Goal: Task Accomplishment & Management: Complete application form

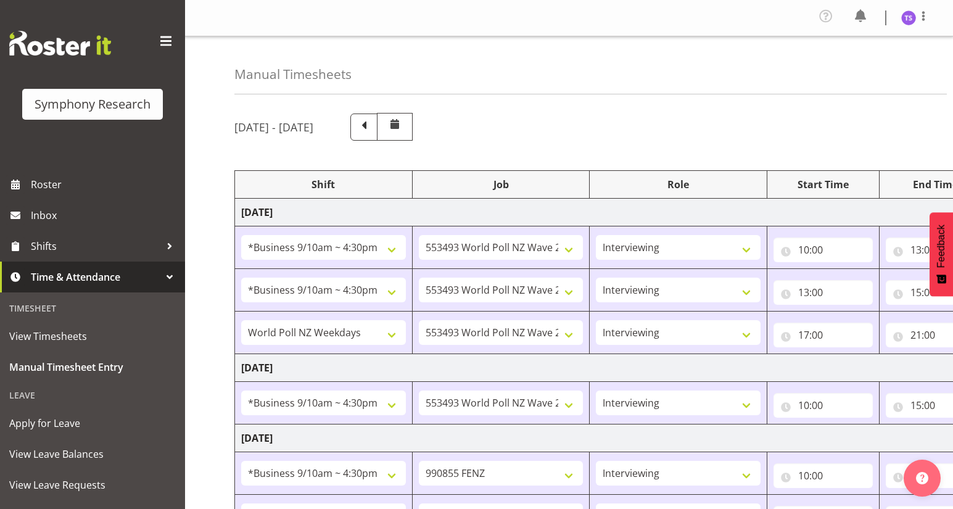
select select "26078"
select select "10527"
select select "47"
select select "26078"
select select "10527"
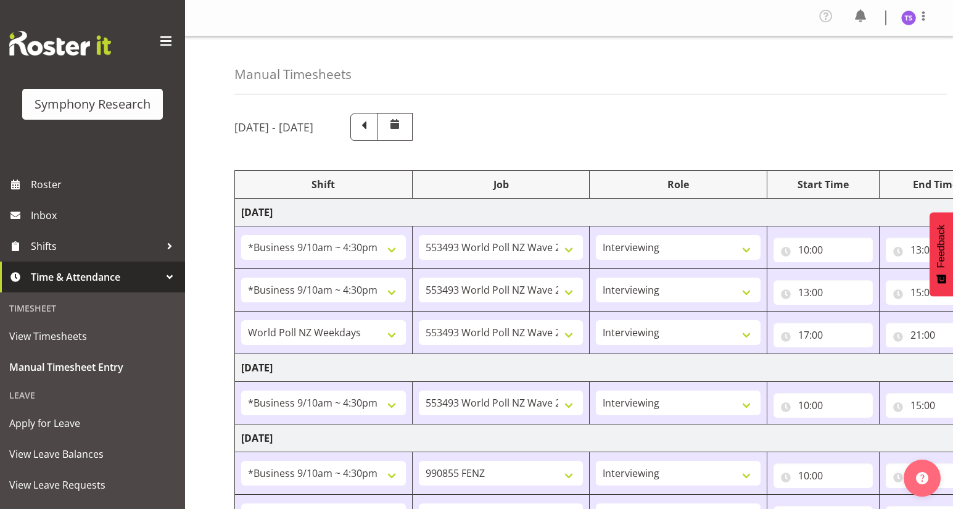
select select "47"
select select "41604"
select select "10527"
select select "47"
select select "26078"
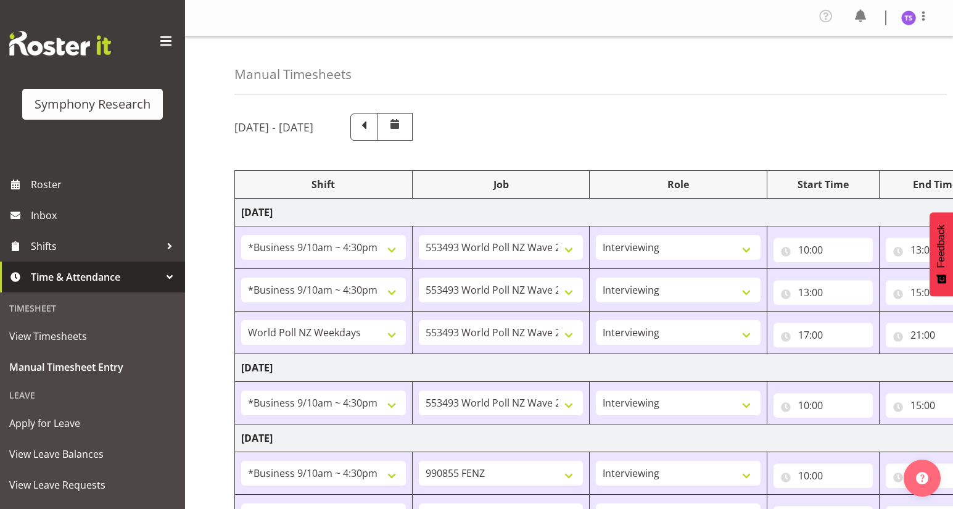
select select "10527"
select select "47"
select select "26078"
select select "9636"
select select "47"
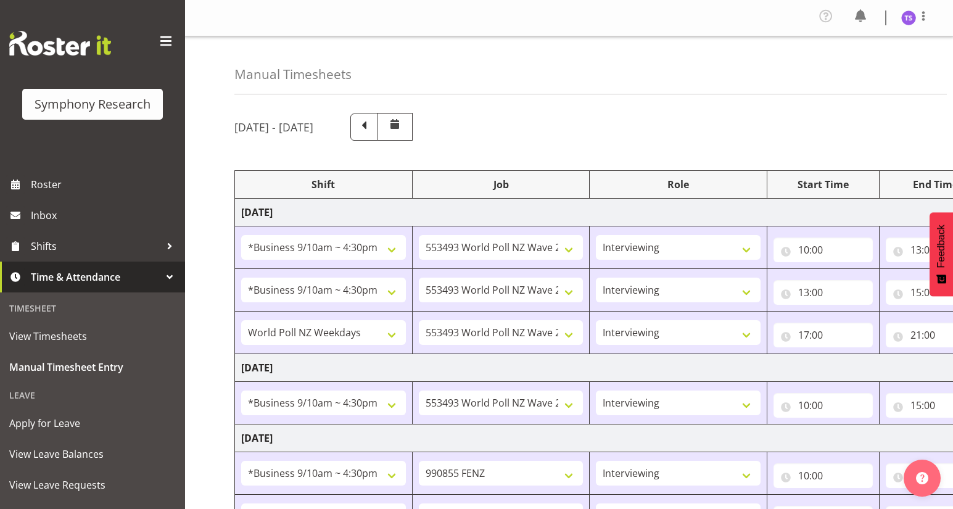
select select "26078"
select select "9636"
select select "47"
select select "41604"
select select "10527"
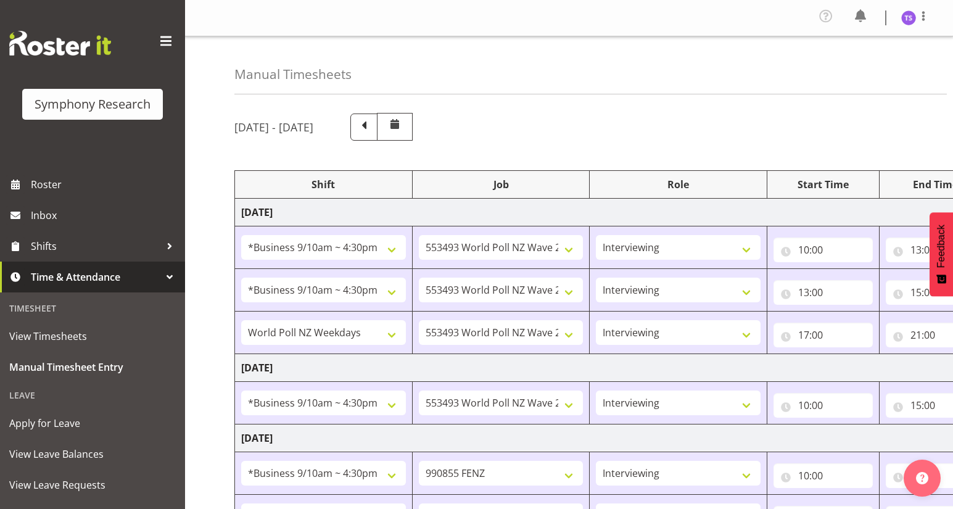
select select "47"
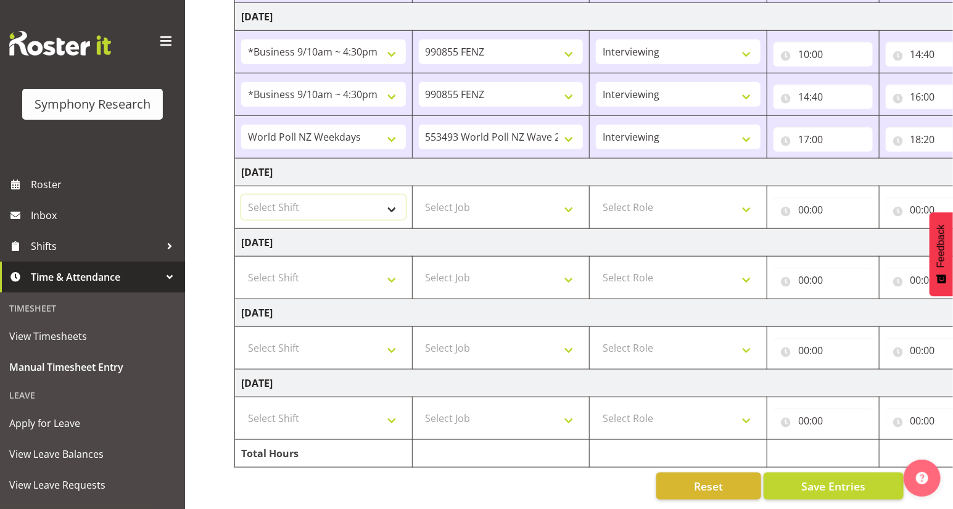
click at [391, 205] on select "Select Shift !!Weekend Residential (Roster IT Shift Label) *Business 9/10am ~ 4…" at bounding box center [323, 207] width 165 height 25
select select "41604"
click at [241, 195] on select "Select Shift !!Weekend Residential (Roster IT Shift Label) *Business 9/10am ~ 4…" at bounding box center [323, 207] width 165 height 25
click at [568, 205] on select "Select Job 550060 IF Admin 553492 World Poll Aus Wave 2 Main 2025 553493 World …" at bounding box center [501, 207] width 165 height 25
select select "10527"
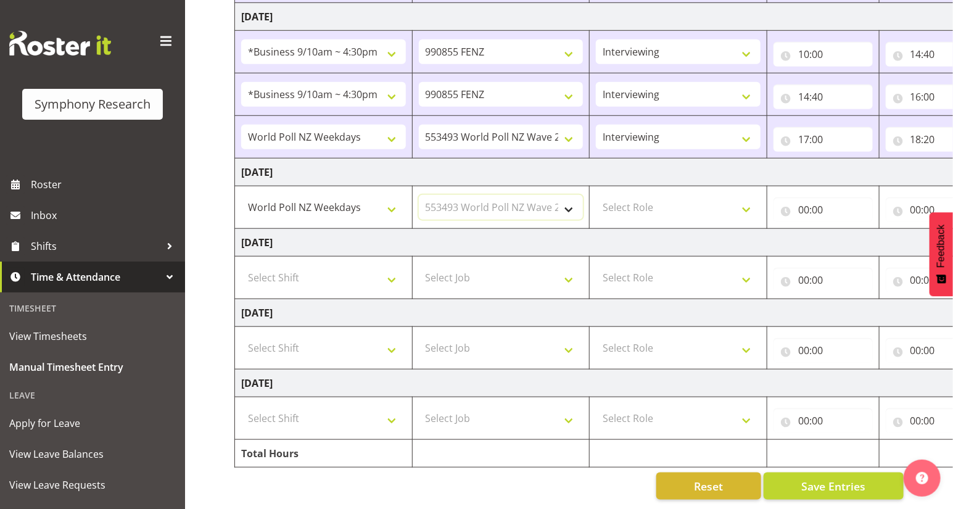
click at [419, 195] on select "Select Job 550060 IF Admin 553492 World Poll Aus Wave 2 Main 2025 553493 World …" at bounding box center [501, 207] width 165 height 25
click at [747, 201] on select "Select Role Briefing Interviewing" at bounding box center [678, 207] width 165 height 25
select select "47"
click at [596, 195] on select "Select Role Briefing Interviewing" at bounding box center [678, 207] width 165 height 25
click at [804, 205] on input "00:00" at bounding box center [822, 209] width 99 height 25
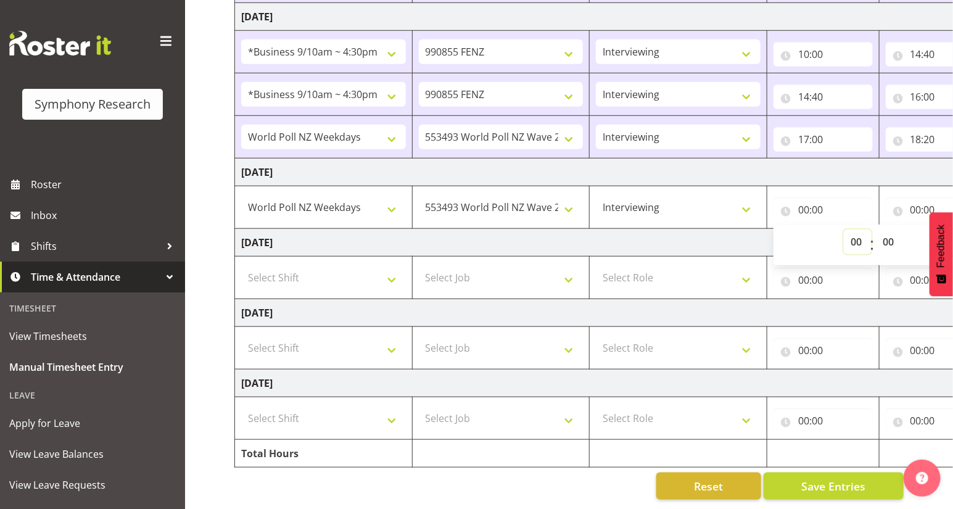
click at [851, 237] on select "00 01 02 03 04 05 06 07 08 09 10 11 12 13 14 15 16 17 18 19 20 21 22 23" at bounding box center [857, 241] width 28 height 25
select select "10"
click at [843, 229] on select "00 01 02 03 04 05 06 07 08 09 10 11 12 13 14 15 16 17 18 19 20 21 22 23" at bounding box center [857, 241] width 28 height 25
type input "10:00"
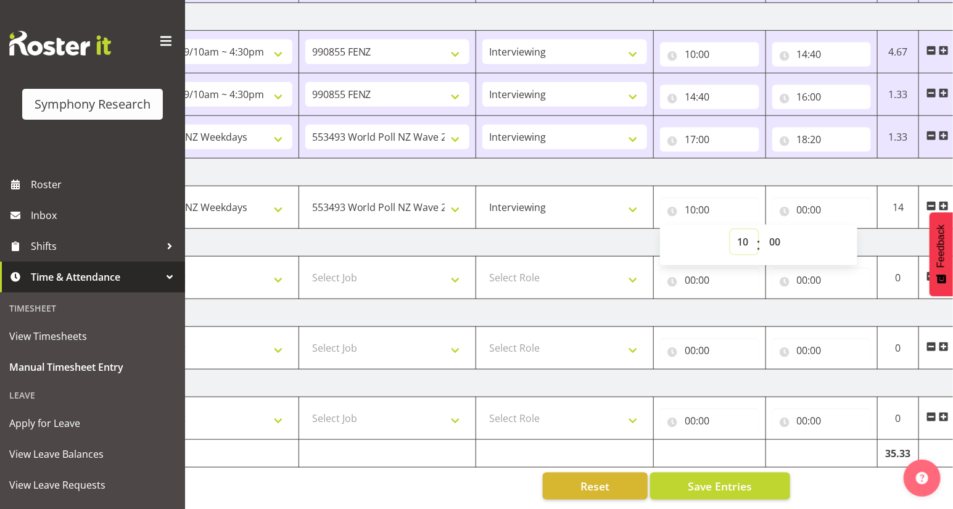
scroll to position [0, 144]
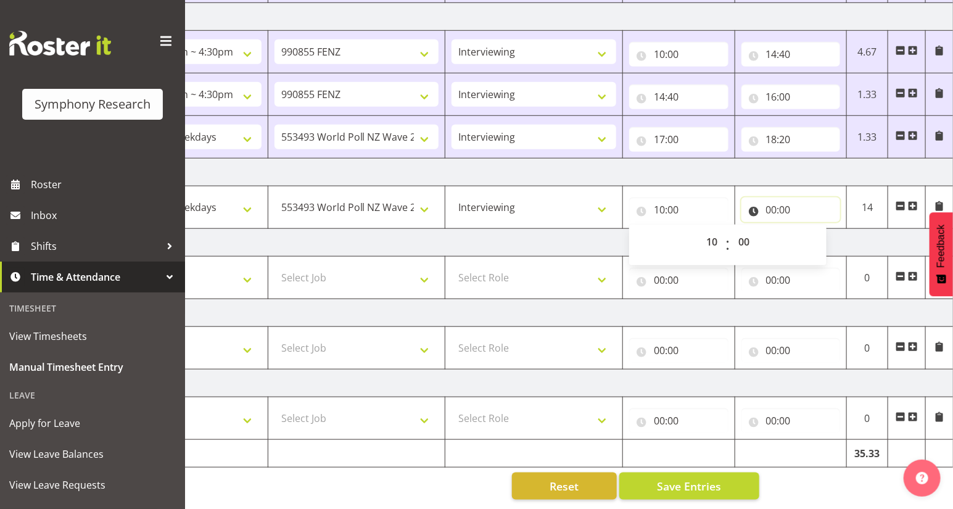
click at [771, 203] on input "00:00" at bounding box center [790, 209] width 99 height 25
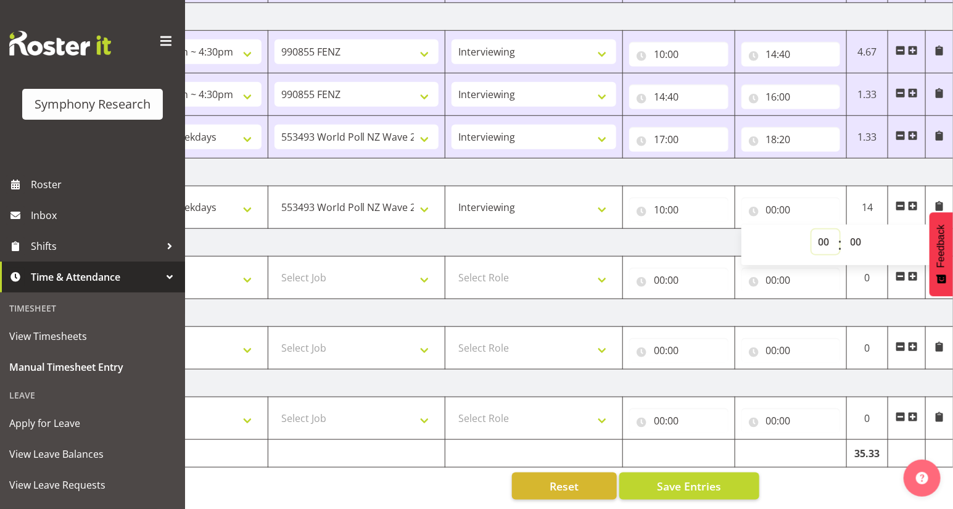
click at [821, 237] on select "00 01 02 03 04 05 06 07 08 09 10 11 12 13 14 15 16 17 18 19 20 21 22 23" at bounding box center [825, 241] width 28 height 25
select select "14"
click at [811, 229] on select "00 01 02 03 04 05 06 07 08 09 10 11 12 13 14 15 16 17 18 19 20 21 22 23" at bounding box center [825, 241] width 28 height 25
type input "14:00"
click at [853, 237] on select "00 01 02 03 04 05 06 07 08 09 10 11 12 13 14 15 16 17 18 19 20 21 22 23 24 25 2…" at bounding box center [857, 241] width 28 height 25
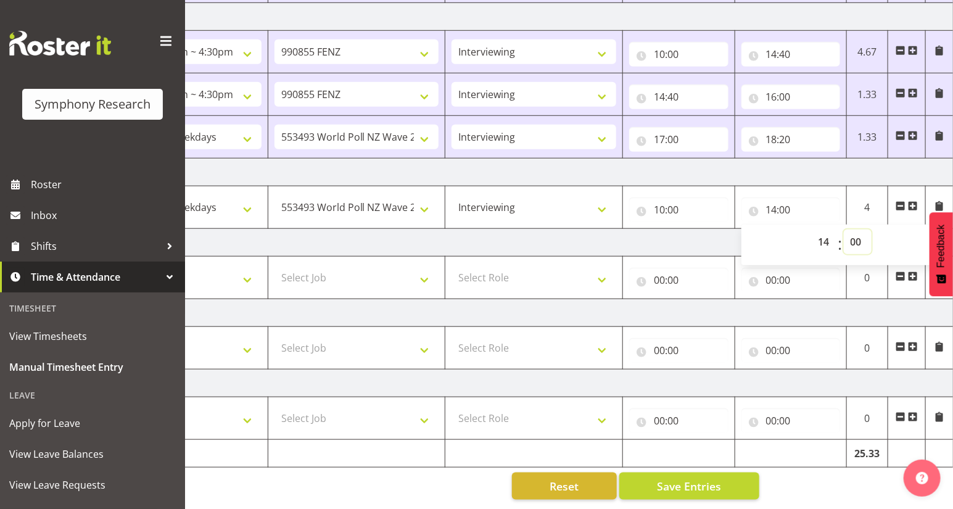
select select "55"
click at [843, 229] on select "00 01 02 03 04 05 06 07 08 09 10 11 12 13 14 15 16 17 18 19 20 21 22 23 24 25 2…" at bounding box center [857, 241] width 28 height 25
type input "14:55"
click at [909, 201] on span at bounding box center [913, 206] width 10 height 10
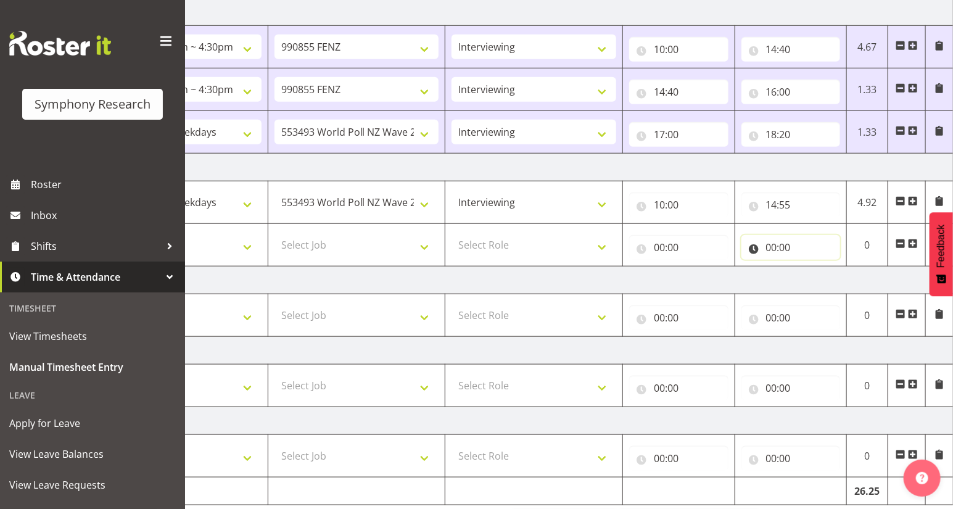
click at [768, 247] on input "00:00" at bounding box center [790, 247] width 99 height 25
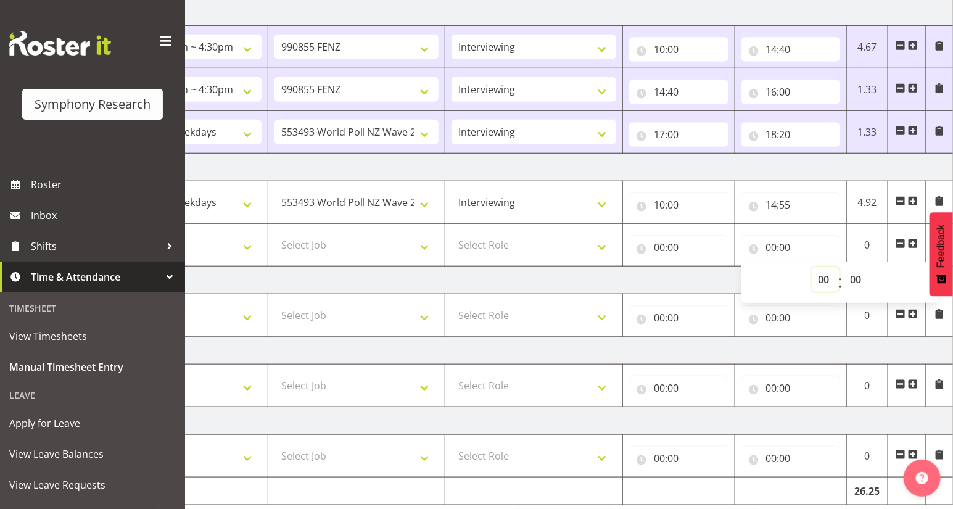
click at [818, 274] on select "00 01 02 03 04 05 06 07 08 09 10 11 12 13 14 15 16 17 18 19 20 21 22 23" at bounding box center [825, 279] width 28 height 25
select select "15"
click at [811, 267] on select "00 01 02 03 04 05 06 07 08 09 10 11 12 13 14 15 16 17 18 19 20 21 22 23" at bounding box center [825, 279] width 28 height 25
type input "15:00"
click at [855, 282] on select "00 01 02 03 04 05 06 07 08 09 10 11 12 13 14 15 16 17 18 19 20 21 22 23 24 25 2…" at bounding box center [857, 279] width 28 height 25
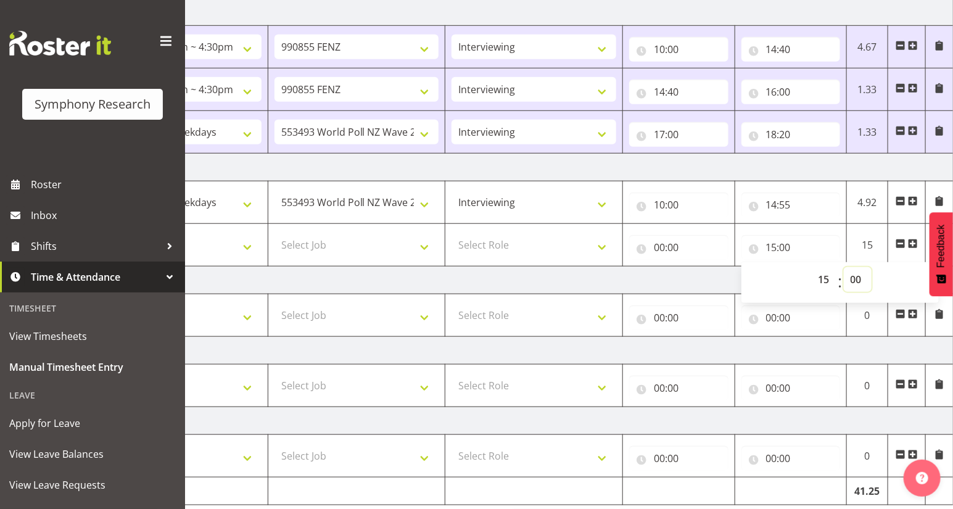
select select "30"
click at [843, 267] on select "00 01 02 03 04 05 06 07 08 09 10 11 12 13 14 15 16 17 18 19 20 21 22 23 24 25 2…" at bounding box center [857, 279] width 28 height 25
type input "15:30"
click at [659, 247] on input "00:00" at bounding box center [678, 247] width 99 height 25
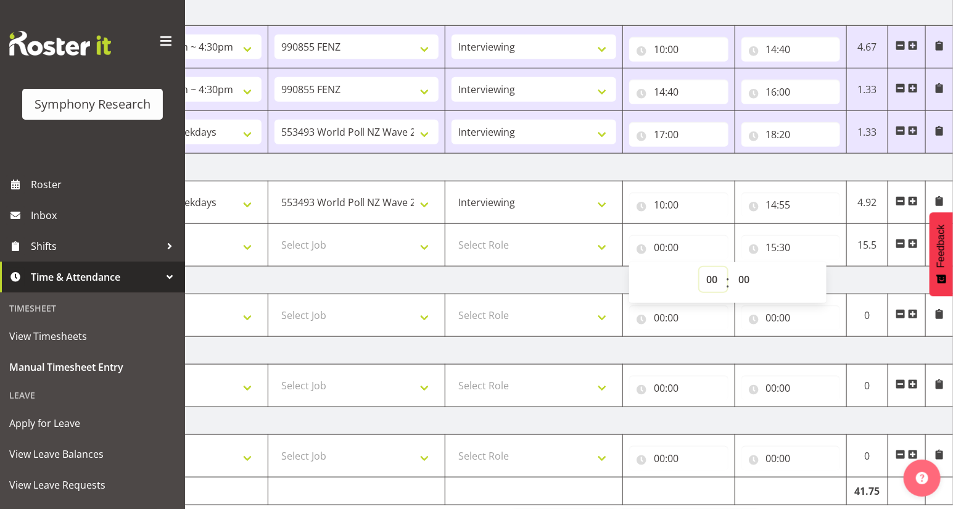
click at [707, 282] on select "00 01 02 03 04 05 06 07 08 09 10 11 12 13 14 15 16 17 18 19 20 21 22 23" at bounding box center [713, 279] width 28 height 25
select select "15"
click at [699, 267] on select "00 01 02 03 04 05 06 07 08 09 10 11 12 13 14 15 16 17 18 19 20 21 22 23" at bounding box center [713, 279] width 28 height 25
type input "15:00"
click at [744, 284] on select "00 01 02 03 04 05 06 07 08 09 10 11 12 13 14 15 16 17 18 19 20 21 22 23 24 25 2…" at bounding box center [745, 279] width 28 height 25
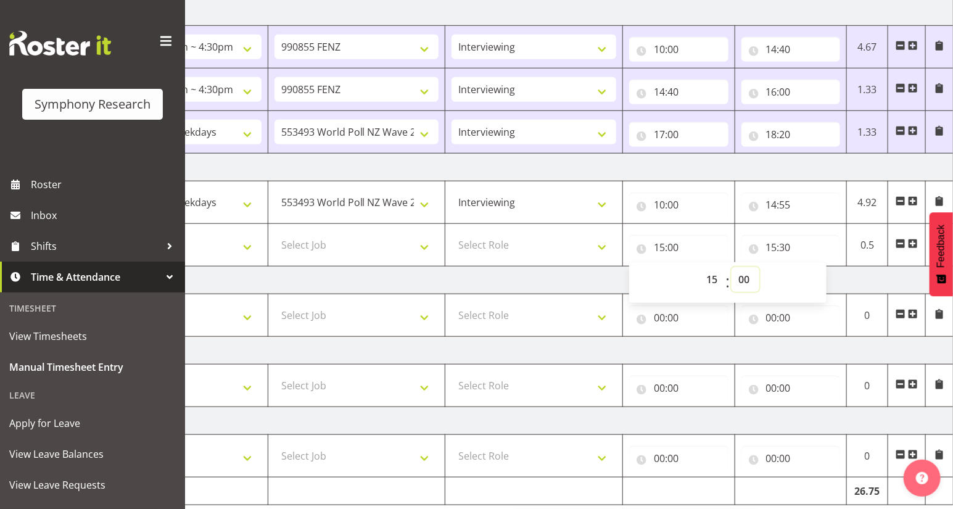
select select "55"
click at [731, 267] on select "00 01 02 03 04 05 06 07 08 09 10 11 12 13 14 15 16 17 18 19 20 21 22 23 24 25 2…" at bounding box center [745, 279] width 28 height 25
type input "15:55"
click at [601, 245] on select "Select Role Briefing Interviewing" at bounding box center [533, 244] width 165 height 25
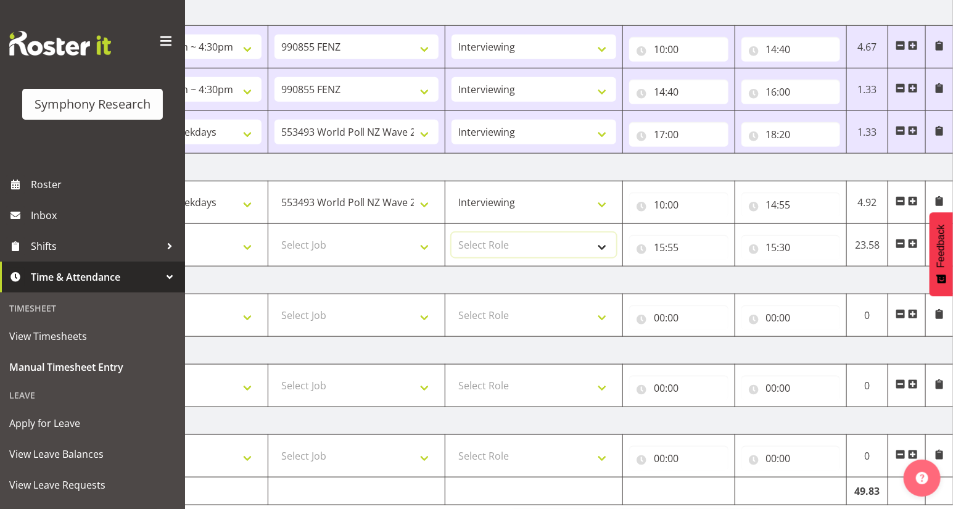
select select "47"
click at [451, 232] on select "Select Role Briefing Interviewing" at bounding box center [533, 244] width 165 height 25
click at [422, 245] on select "Select Job 550060 IF Admin 553492 World Poll Aus Wave 2 Main 2025 553493 World …" at bounding box center [356, 244] width 165 height 25
select select "9636"
click at [274, 232] on select "Select Job 550060 IF Admin 553492 World Poll Aus Wave 2 Main 2025 553493 World …" at bounding box center [356, 244] width 165 height 25
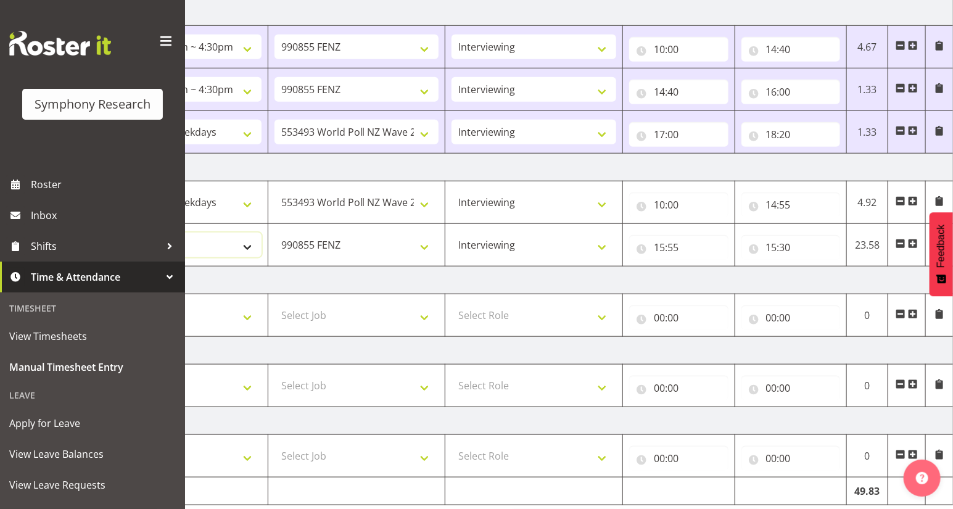
click at [244, 245] on select "Select Shift !!Weekend Residential (Roster IT Shift Label) *Business 9/10am ~ 4…" at bounding box center [179, 244] width 165 height 25
click at [97, 232] on select "Select Shift !!Weekend Residential (Roster IT Shift Label) *Business 9/10am ~ 4…" at bounding box center [179, 244] width 165 height 25
click at [913, 241] on span at bounding box center [913, 244] width 10 height 10
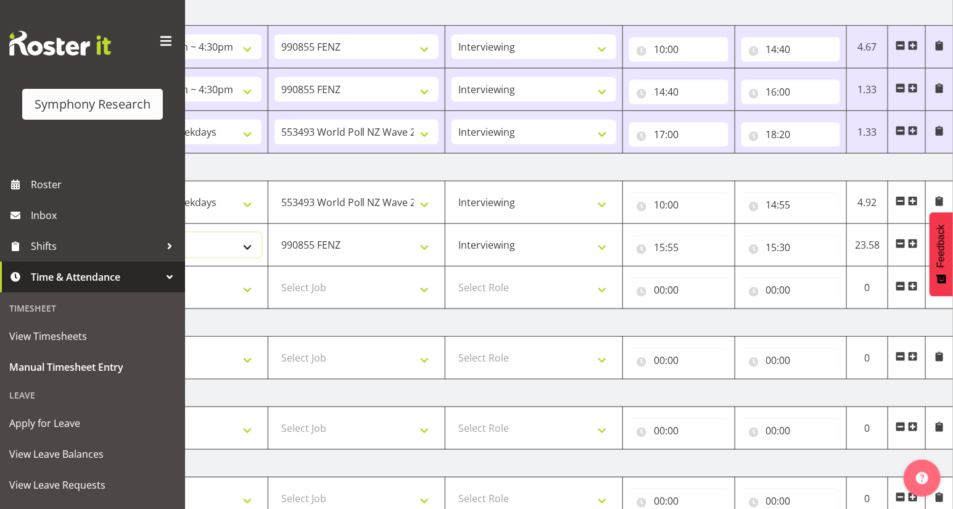
click at [244, 245] on select "!!Weekend Residential (Roster IT Shift Label) *Business 9/10am ~ 4:30pm *Busine…" at bounding box center [179, 244] width 165 height 25
select select "41604"
click at [97, 232] on select "!!Weekend Residential (Roster IT Shift Label) *Business 9/10am ~ 4:30pm *Busine…" at bounding box center [179, 244] width 165 height 25
drag, startPoint x: 423, startPoint y: 290, endPoint x: 423, endPoint y: 282, distance: 8.0
click at [423, 290] on select "Select Job 550060 IF Admin 553492 World Poll Aus Wave 2 Main 2025 553493 World …" at bounding box center [356, 287] width 165 height 25
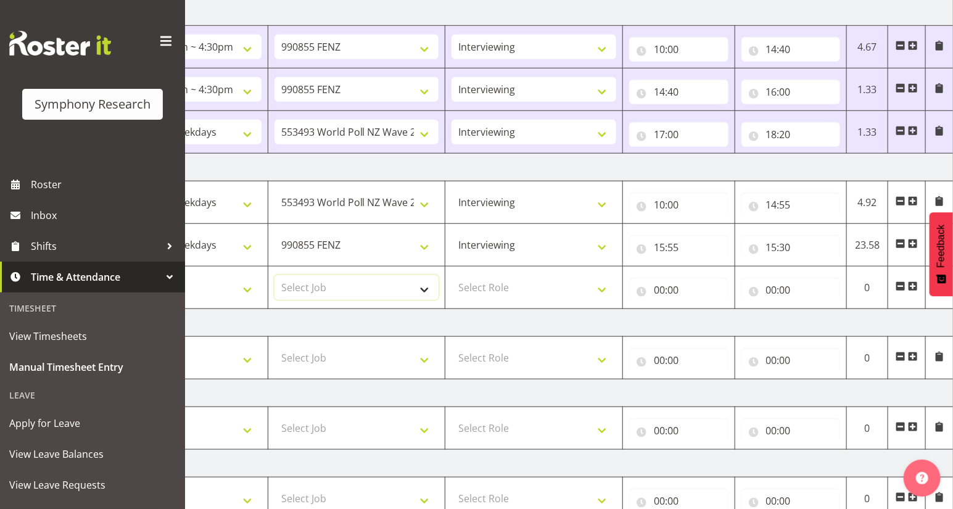
select select "10527"
click at [274, 275] on select "Select Job 550060 IF Admin 553492 World Poll Aus Wave 2 Main 2025 553493 World …" at bounding box center [356, 287] width 165 height 25
click at [600, 290] on select "Select Role Briefing Interviewing" at bounding box center [533, 287] width 165 height 25
select select "47"
click at [451, 275] on select "Select Role Briefing Interviewing" at bounding box center [533, 287] width 165 height 25
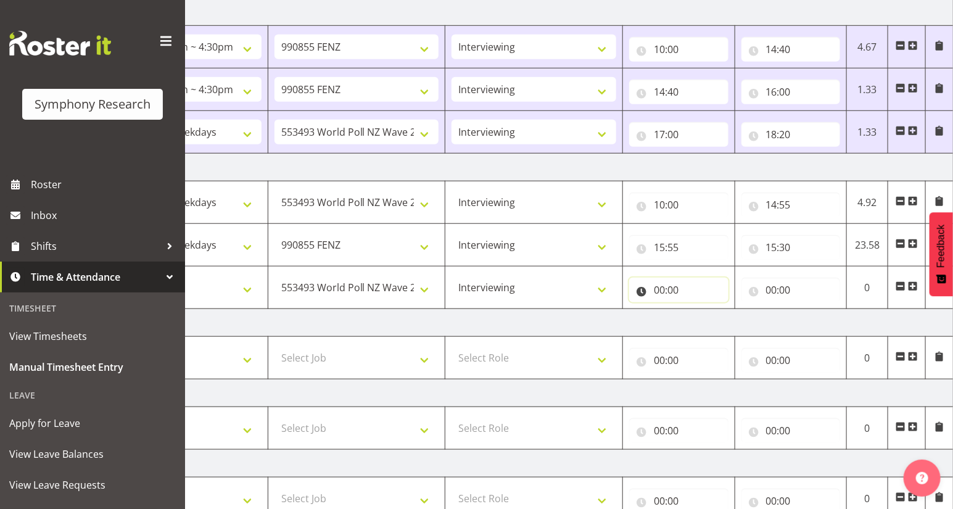
click at [656, 288] on input "00:00" at bounding box center [678, 289] width 99 height 25
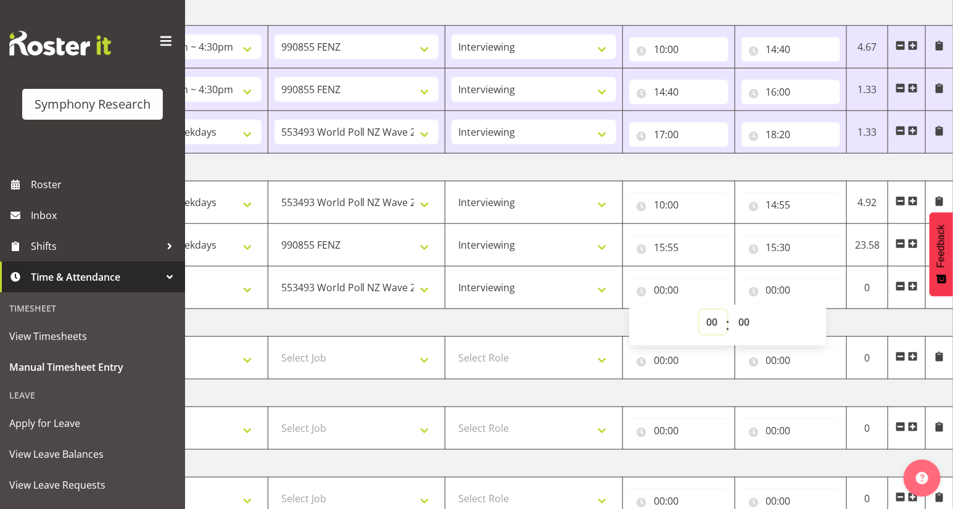
click at [710, 319] on select "00 01 02 03 04 05 06 07 08 09 10 11 12 13 14 15 16 17 18 19 20 21 22 23" at bounding box center [713, 322] width 28 height 25
select select "15"
click at [699, 310] on select "00 01 02 03 04 05 06 07 08 09 10 11 12 13 14 15 16 17 18 19 20 21 22 23" at bounding box center [713, 322] width 28 height 25
type input "15:00"
click at [744, 319] on select "00 01 02 03 04 05 06 07 08 09 10 11 12 13 14 15 16 17 18 19 20 21 22 23 24 25 2…" at bounding box center [745, 322] width 28 height 25
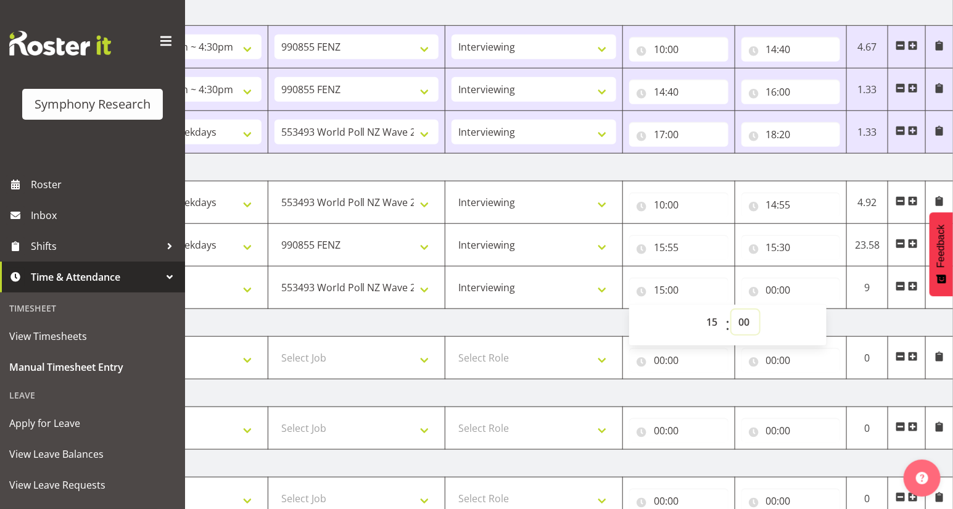
select select "30"
click at [731, 310] on select "00 01 02 03 04 05 06 07 08 09 10 11 12 13 14 15 16 17 18 19 20 21 22 23 24 25 2…" at bounding box center [745, 322] width 28 height 25
type input "15:30"
click at [771, 290] on input "00:00" at bounding box center [790, 289] width 99 height 25
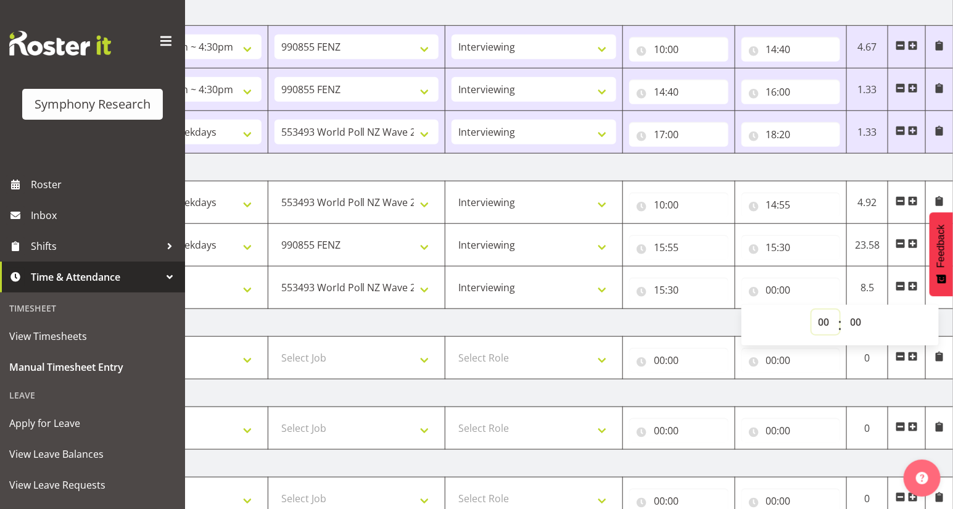
click at [815, 319] on select "00 01 02 03 04 05 06 07 08 09 10 11 12 13 14 15 16 17 18 19 20 21 22 23" at bounding box center [825, 322] width 28 height 25
select select "16"
click at [811, 310] on select "00 01 02 03 04 05 06 07 08 09 10 11 12 13 14 15 16 17 18 19 20 21 22 23" at bounding box center [825, 322] width 28 height 25
type input "16:00"
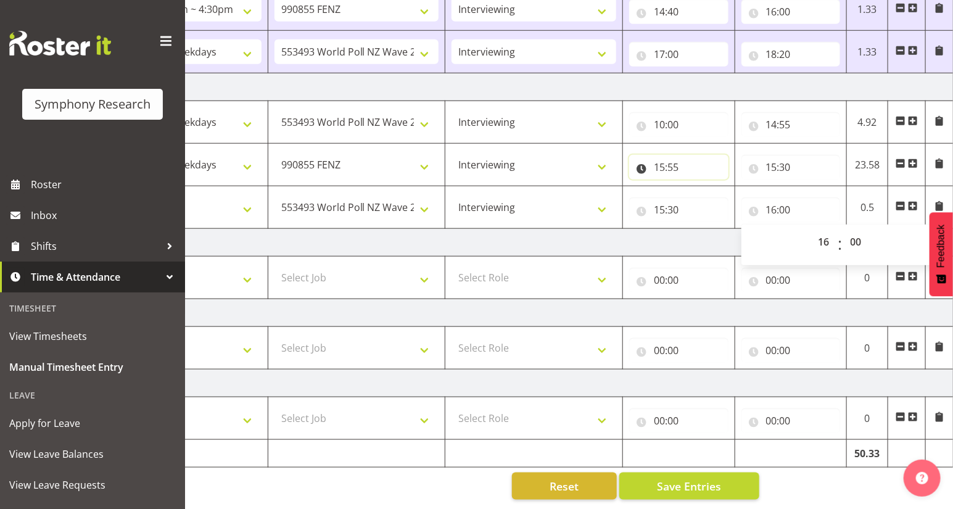
click at [661, 160] on input "15:55" at bounding box center [678, 167] width 99 height 25
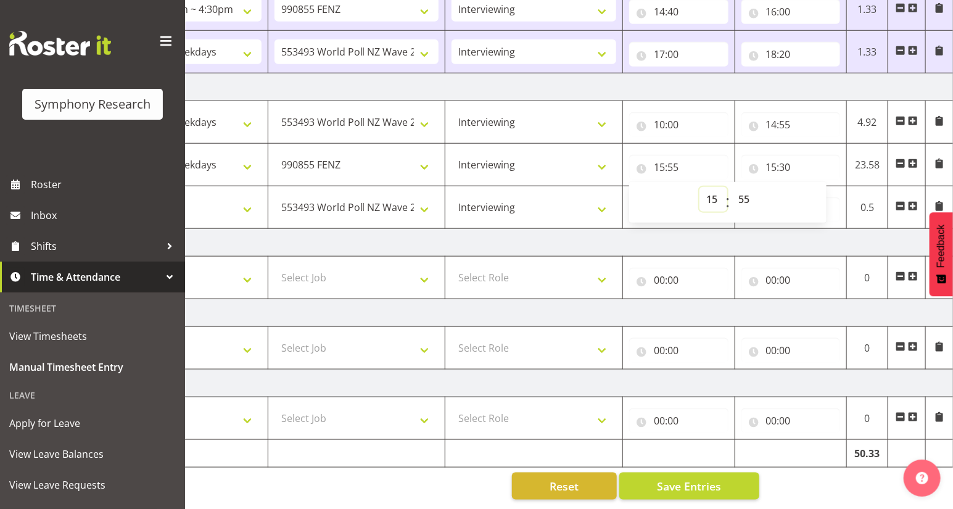
click at [711, 191] on select "00 01 02 03 04 05 06 07 08 09 10 11 12 13 14 15 16 17 18 19 20 21 22 23" at bounding box center [713, 199] width 28 height 25
select select "14"
click at [699, 187] on select "00 01 02 03 04 05 06 07 08 09 10 11 12 13 14 15 16 17 18 19 20 21 22 23" at bounding box center [713, 199] width 28 height 25
type input "14:55"
click at [678, 478] on span "Save Entries" at bounding box center [689, 486] width 64 height 16
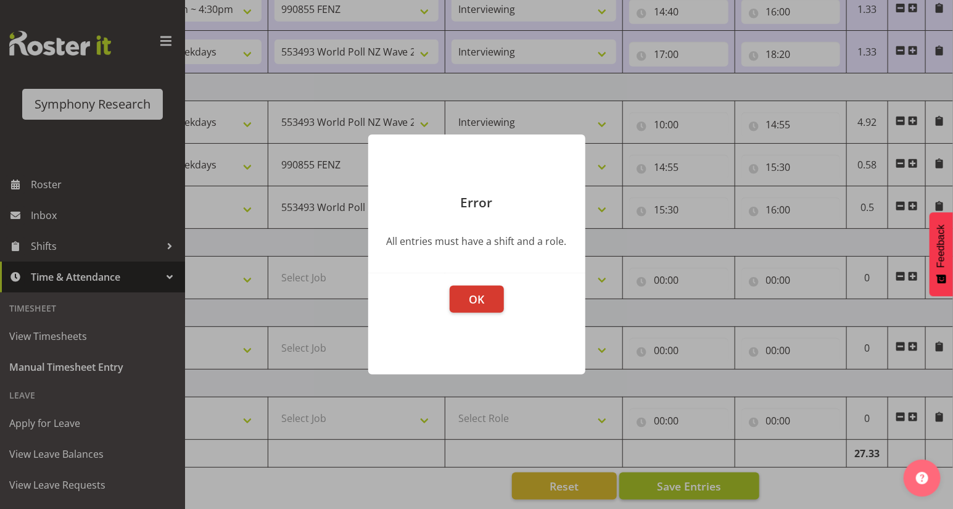
scroll to position [0, 136]
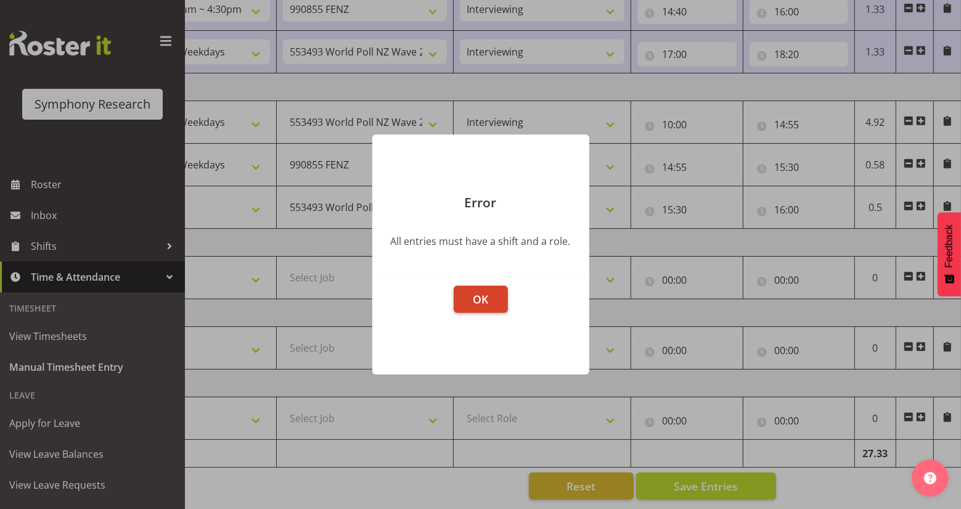
click at [483, 299] on span "OK" at bounding box center [480, 299] width 15 height 15
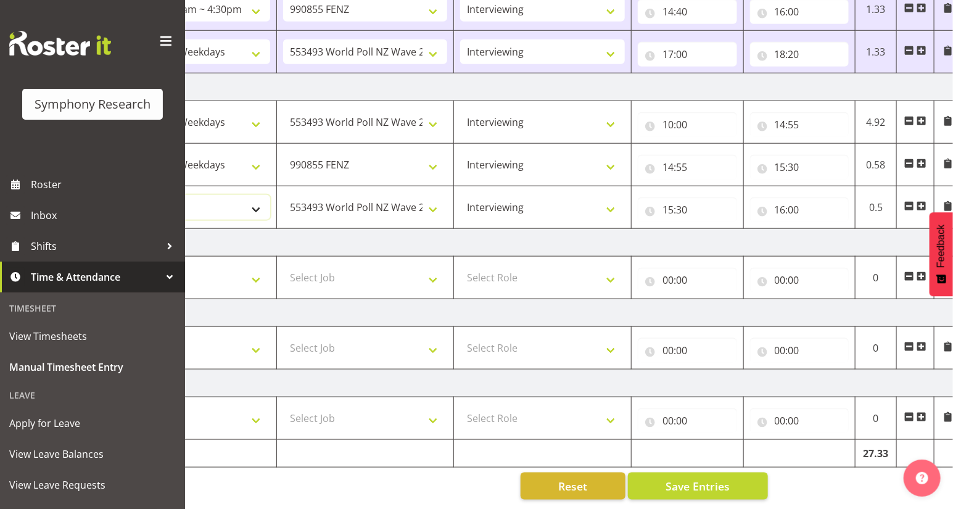
click at [253, 203] on select "Select Shift !!Weekend Residential (Roster IT Shift Label) *Business 9/10am ~ 4…" at bounding box center [187, 207] width 165 height 25
select select "41604"
click at [105, 195] on select "Select Shift !!Weekend Residential (Roster IT Shift Label) *Business 9/10am ~ 4…" at bounding box center [187, 207] width 165 height 25
click at [699, 478] on span "Save Entries" at bounding box center [697, 486] width 64 height 16
